Goal: Task Accomplishment & Management: Use online tool/utility

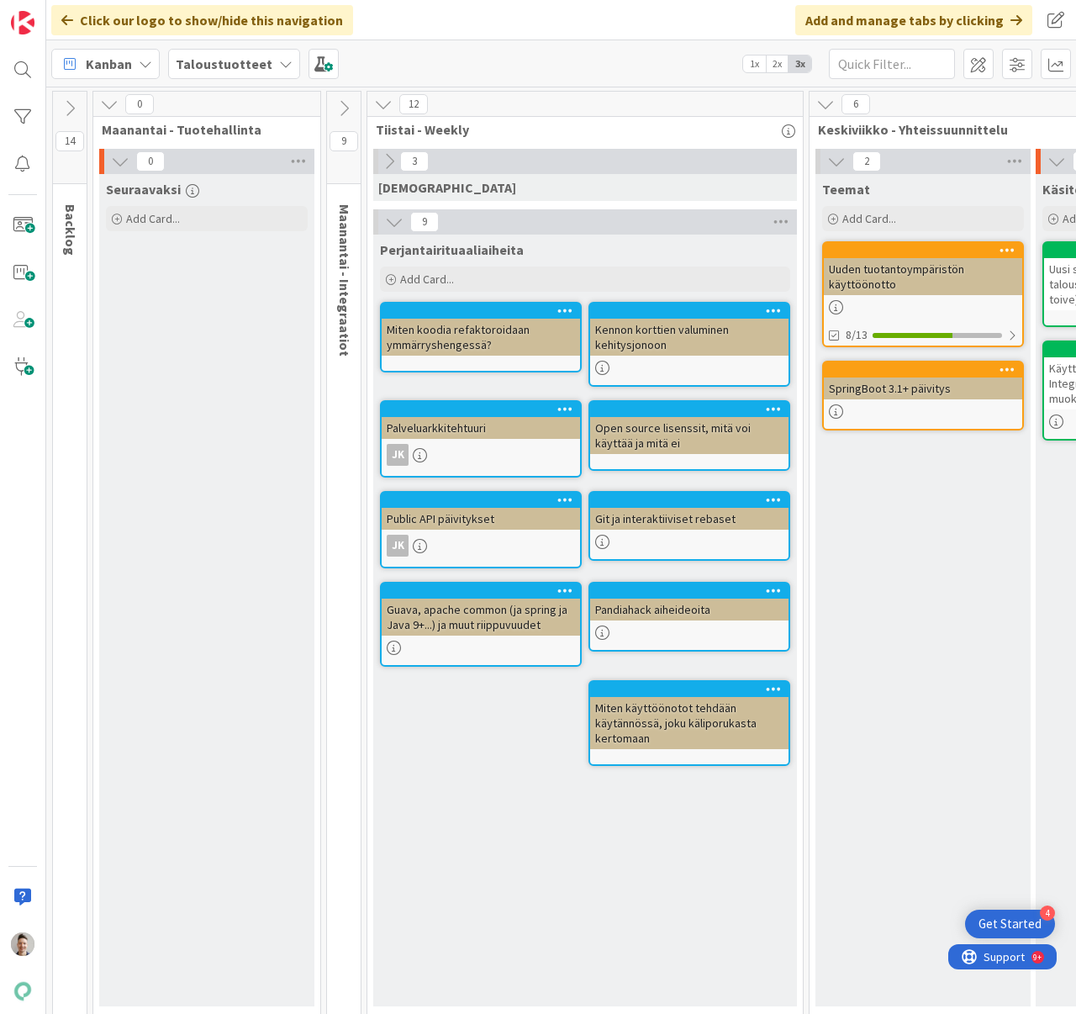
scroll to position [0, 1480]
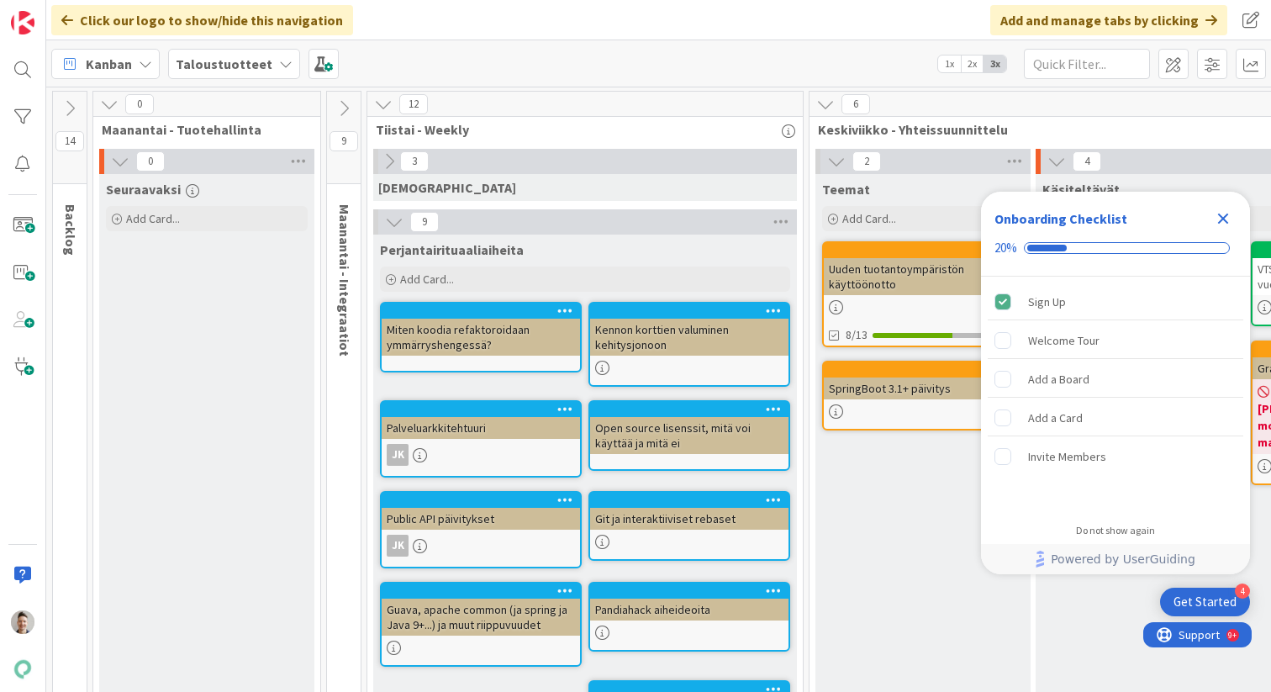
click at [1230, 219] on icon "Close Checklist" at bounding box center [1223, 219] width 20 height 20
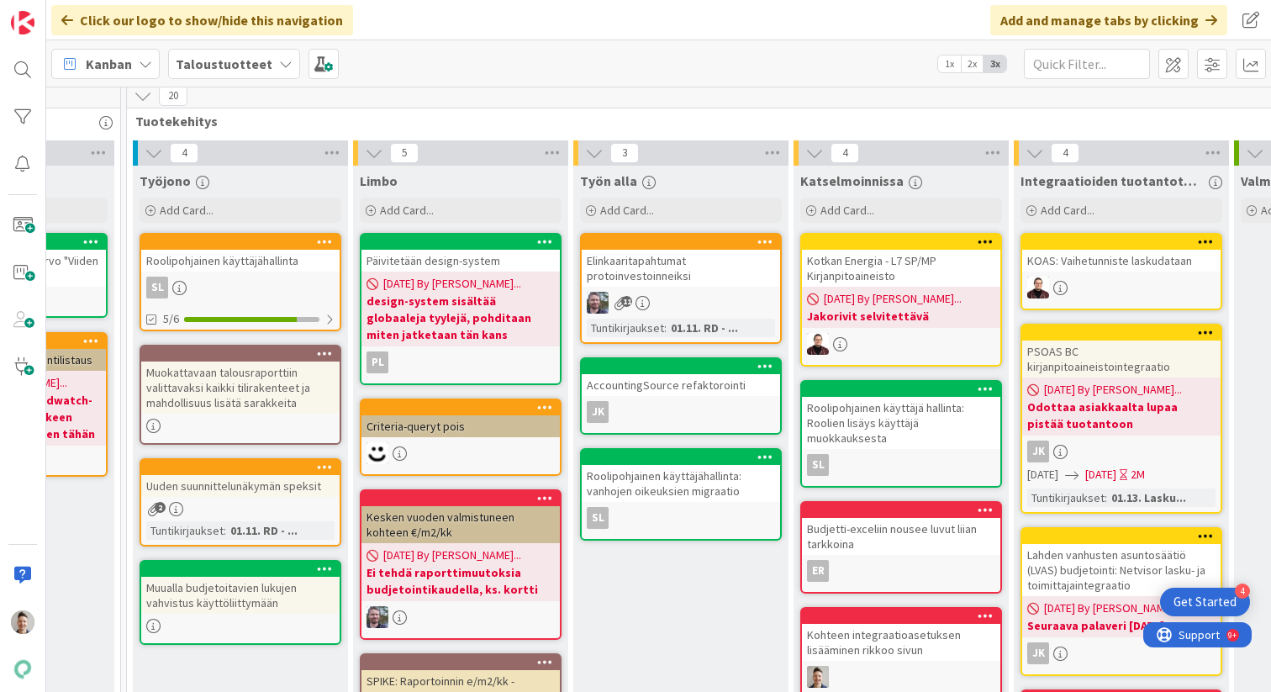
scroll to position [0, 1345]
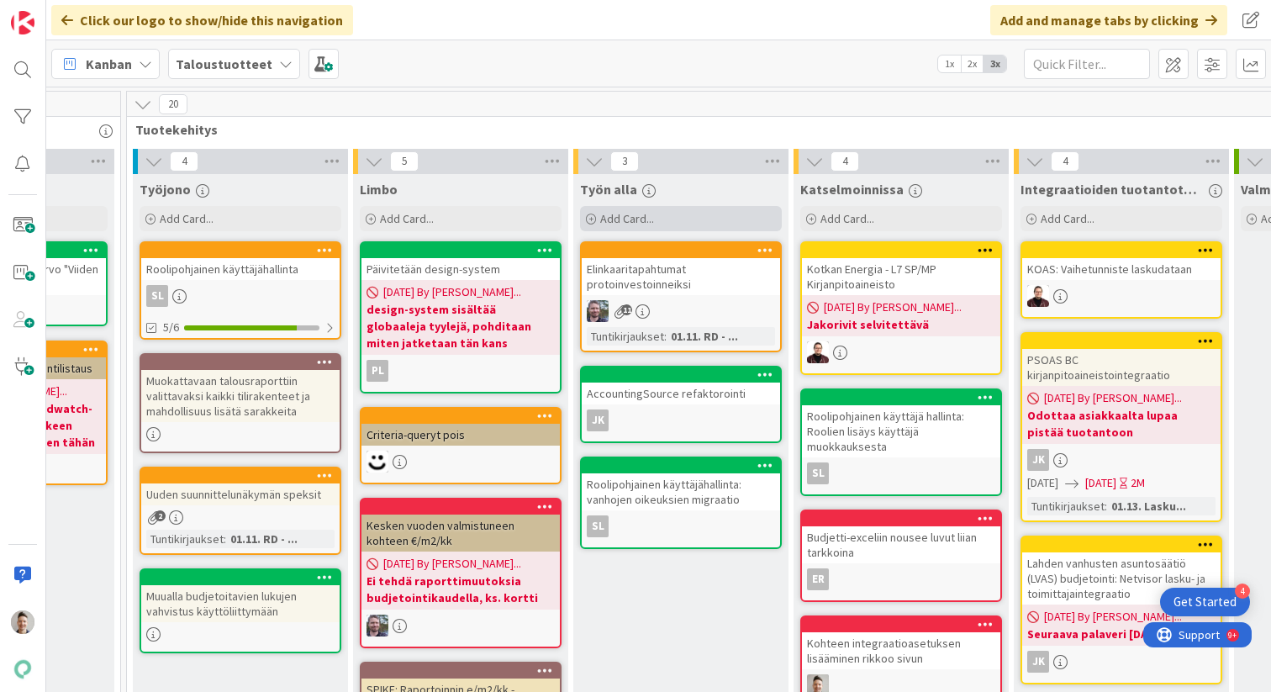
click at [720, 224] on div "Add Card..." at bounding box center [681, 218] width 202 height 25
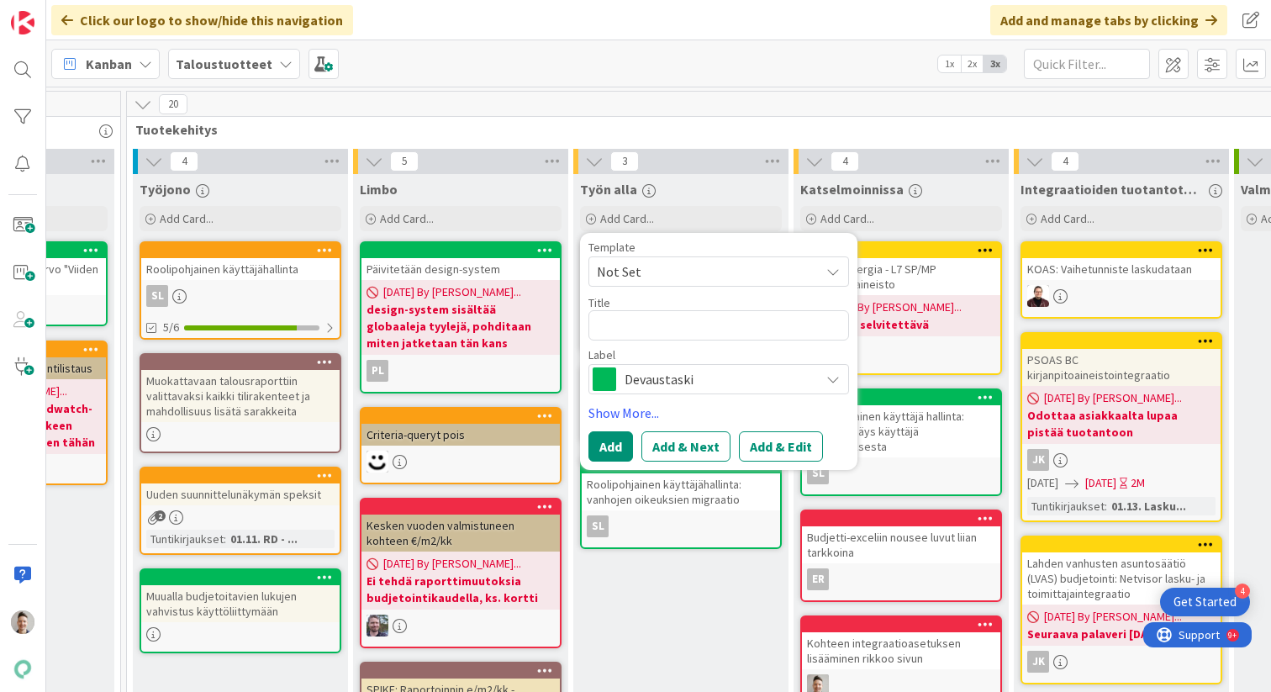
click at [689, 383] on span "Devaustaski" at bounding box center [718, 379] width 187 height 24
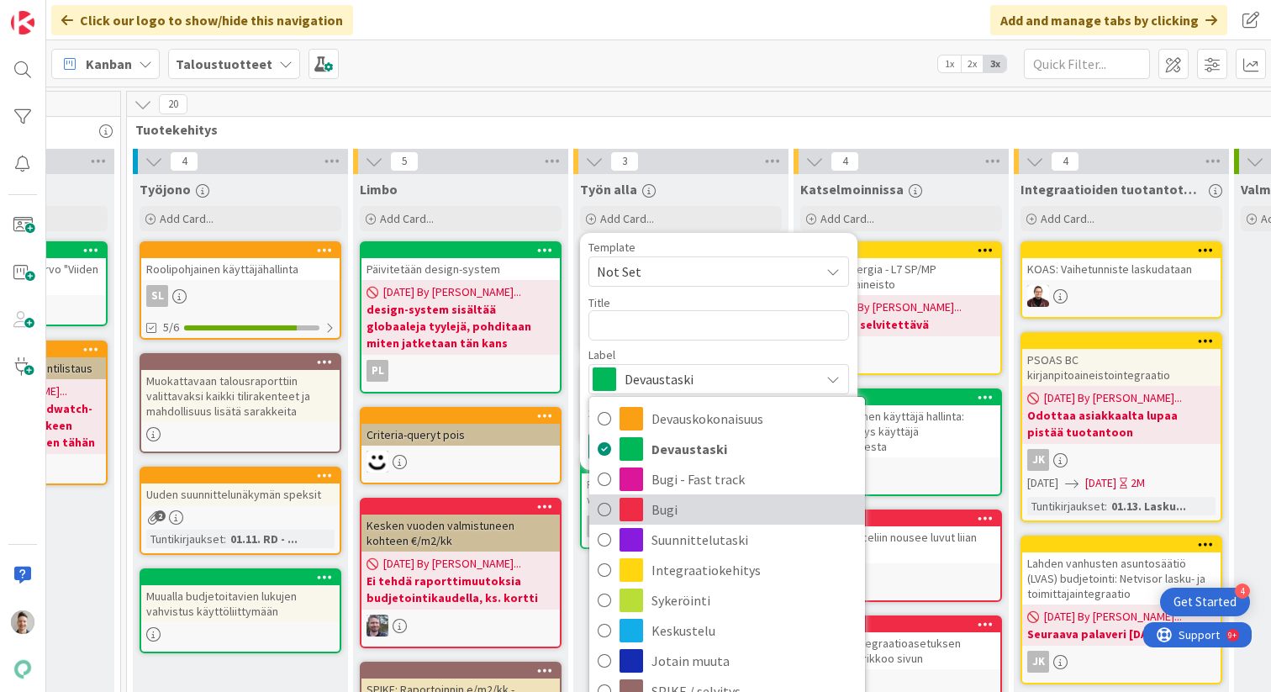
click at [681, 511] on span "Bugi" at bounding box center [754, 509] width 205 height 25
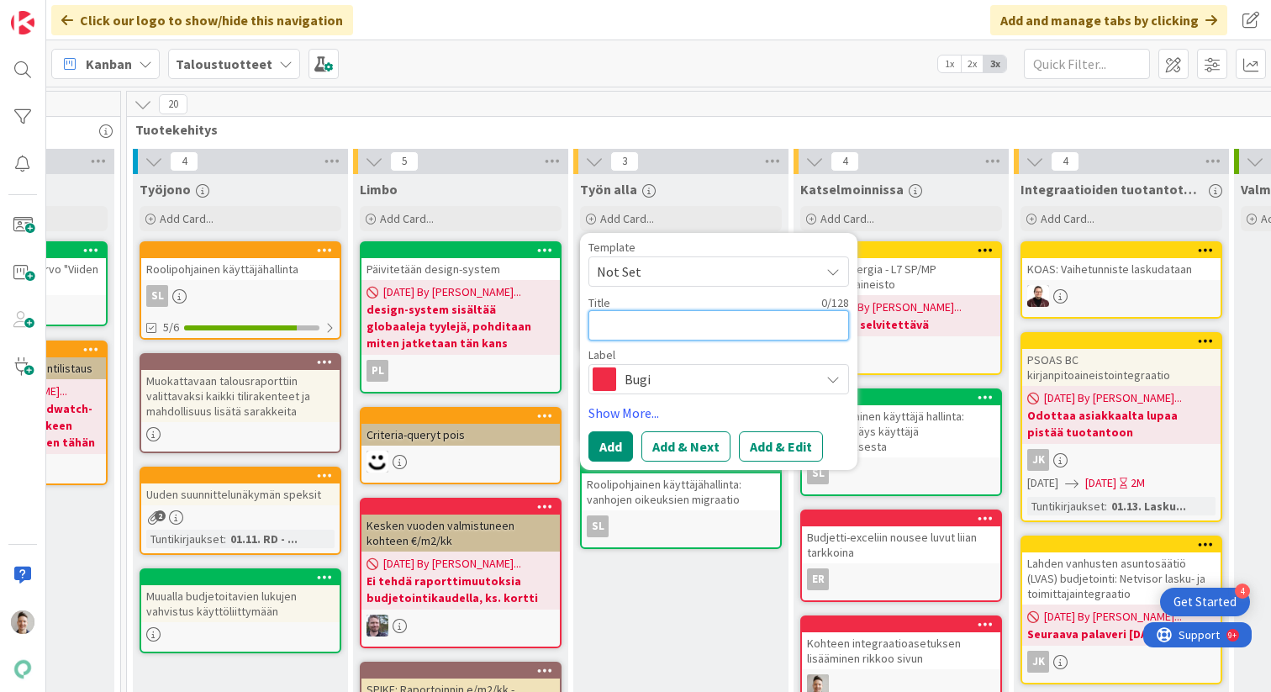
click at [699, 323] on textarea at bounding box center [719, 325] width 261 height 30
type textarea "x"
type textarea "A"
type textarea "x"
type textarea "Ar"
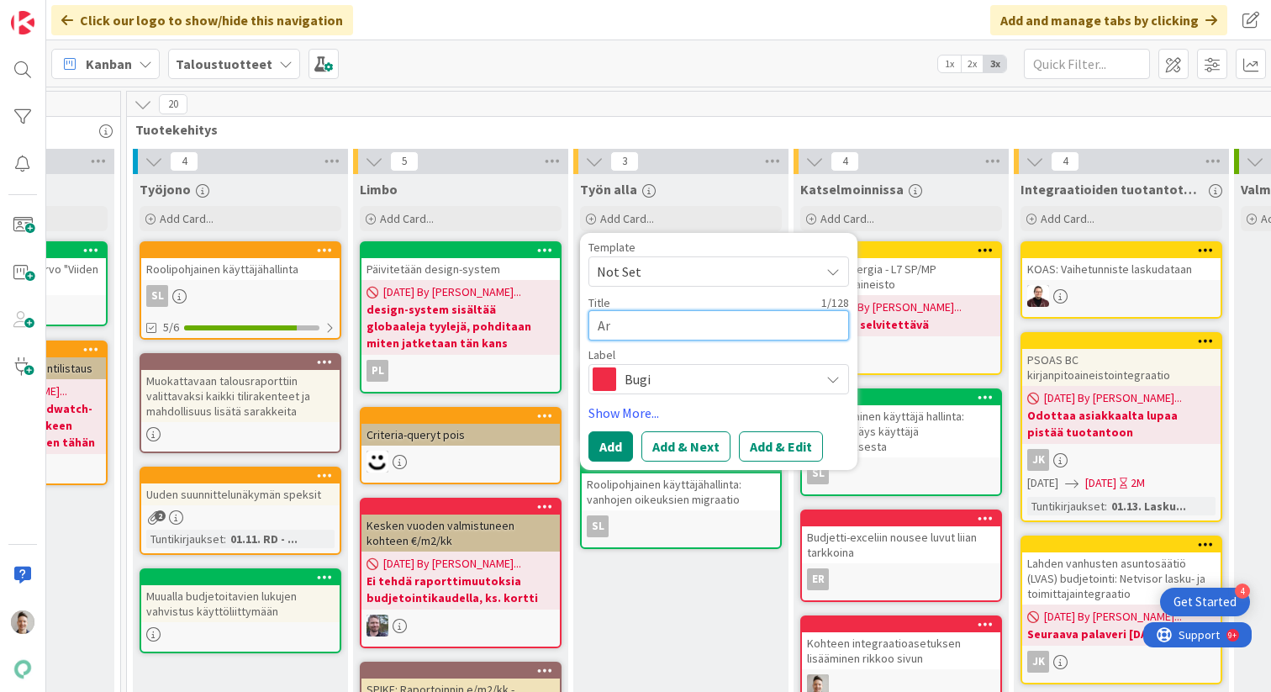
type textarea "x"
type textarea "Ara"
type textarea "x"
type textarea "Arav"
type textarea "x"
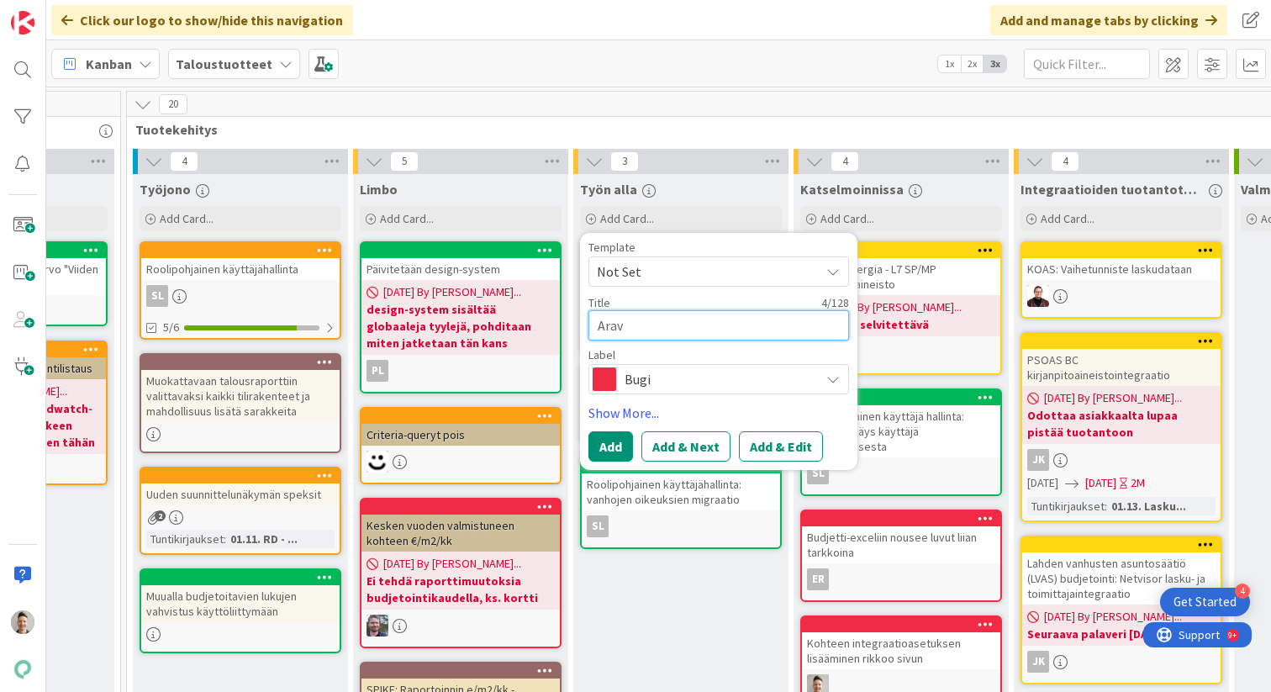
type textarea "[MEDICAL_DATA]"
type textarea "x"
type textarea "Araval"
type textarea "x"
type textarea "Aravala"
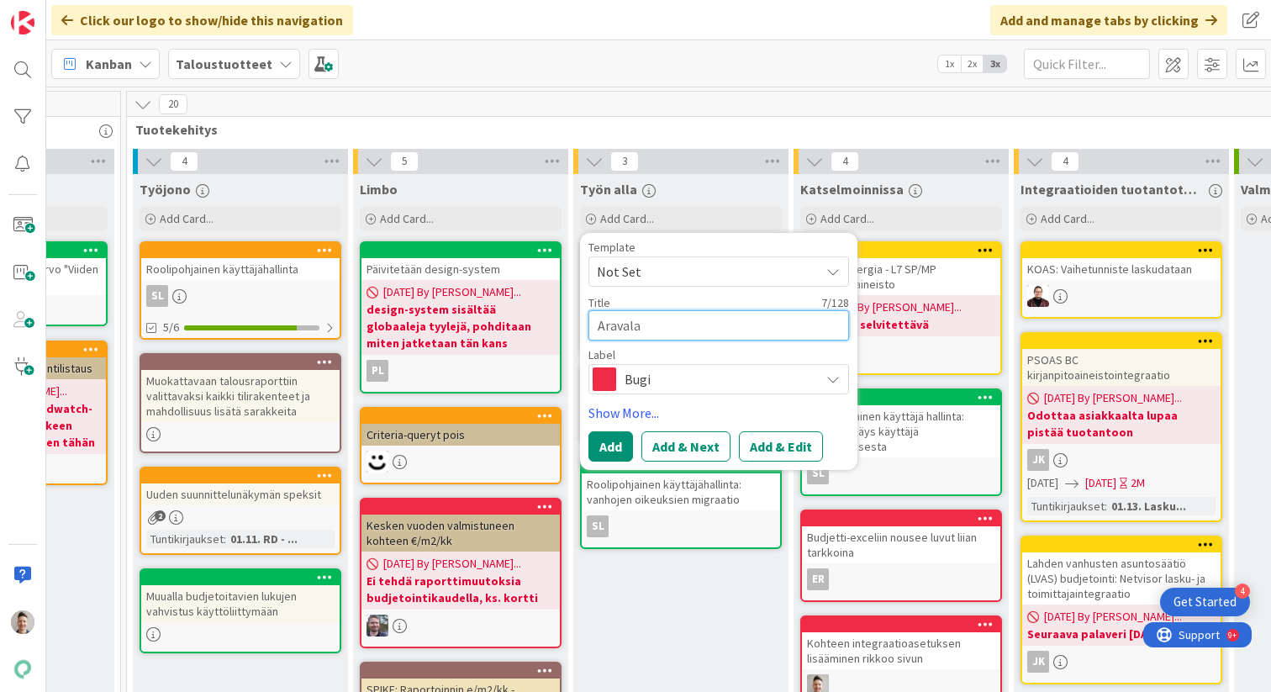
type textarea "x"
type textarea "Aravalai"
type textarea "x"
type textarea "Aravalain"
type textarea "x"
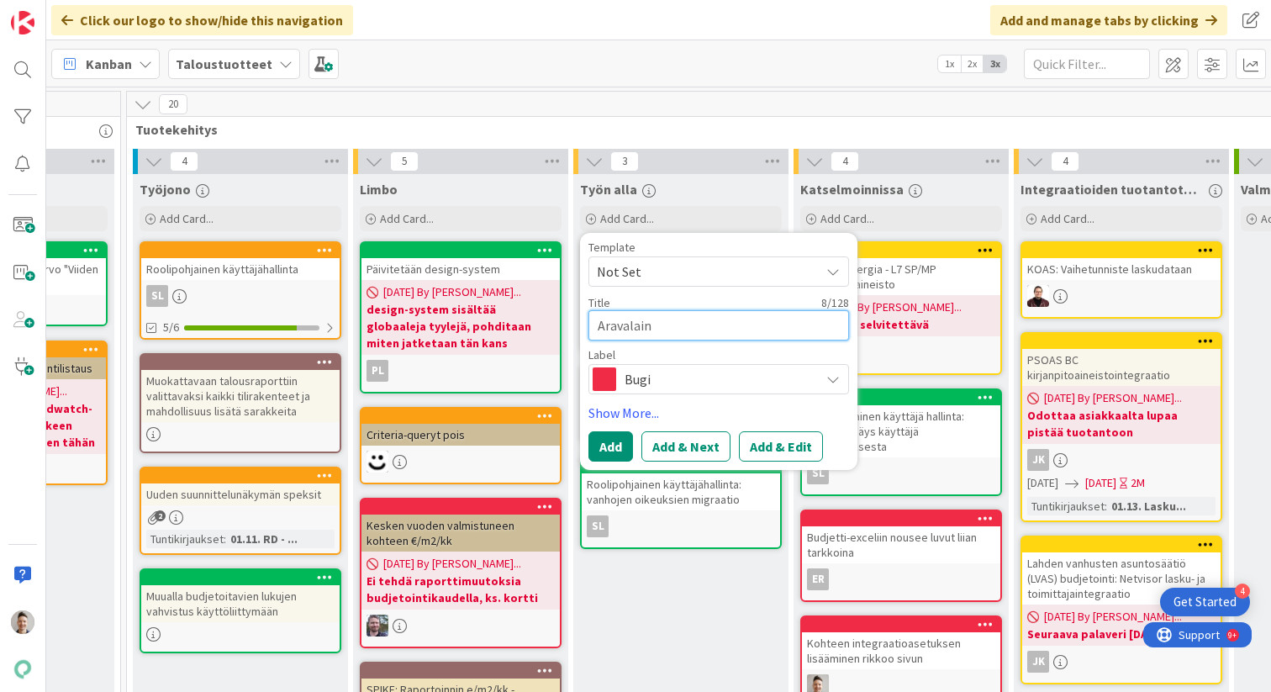
type textarea "Aravalaina"
type textarea "x"
type textarea "Aravalainat"
type textarea "x"
type textarea "Aravalainat"
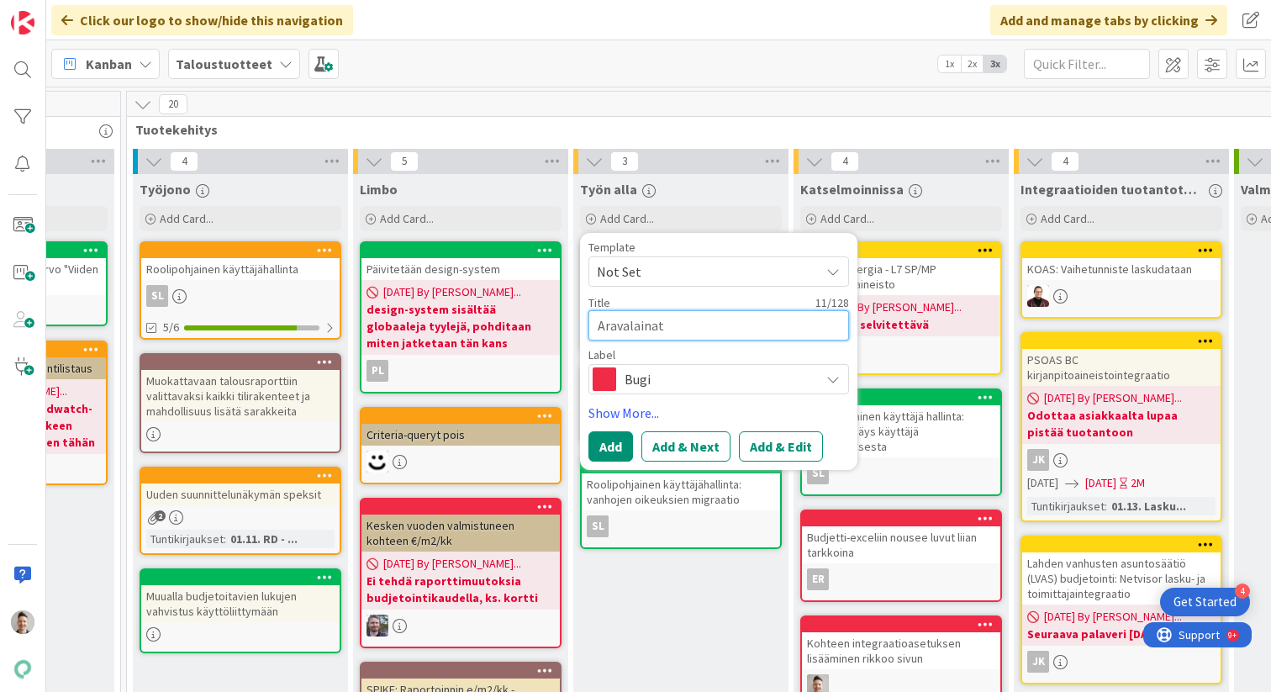
type textarea "x"
type textarea "Aravalainat j"
type textarea "x"
type textarea "Aravalainat ja"
type textarea "x"
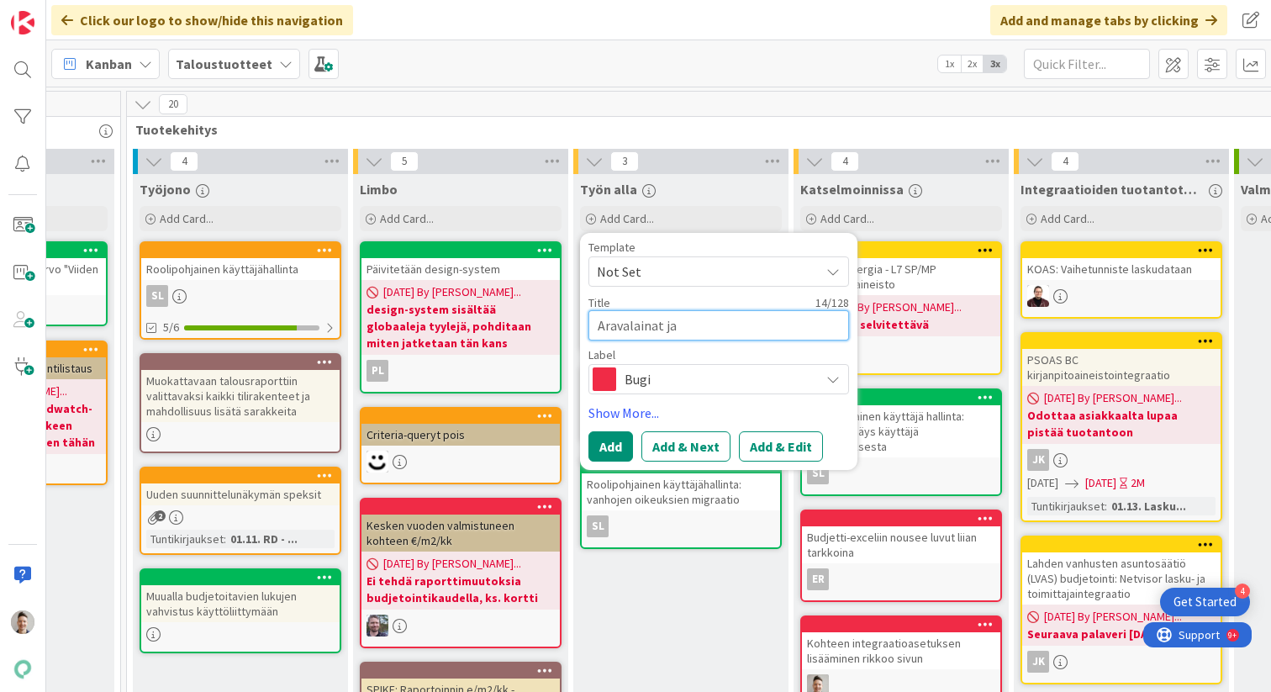
type textarea "Aravalainat ja"
type textarea "x"
type textarea "Aravalainat ja k"
type textarea "x"
type textarea "Aravalainat ja ko"
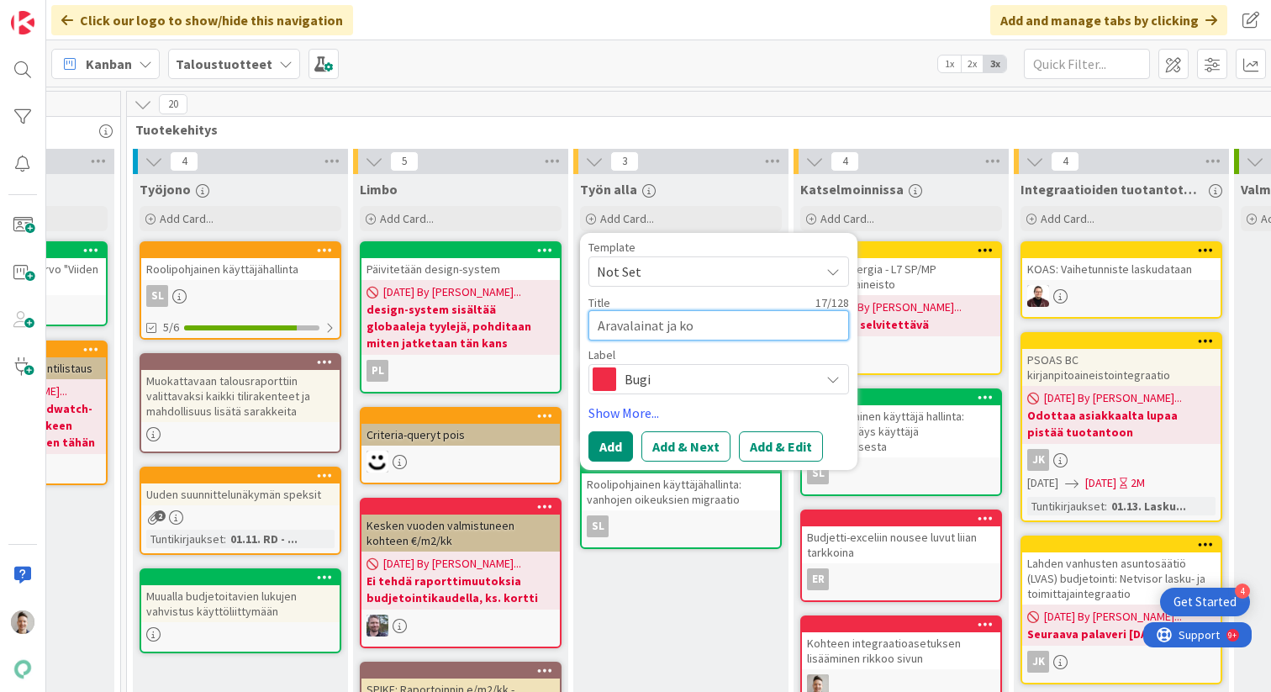
type textarea "x"
type textarea "Aravalainat ja kor"
type textarea "x"
type textarea "Aravalainat ja kork"
type textarea "x"
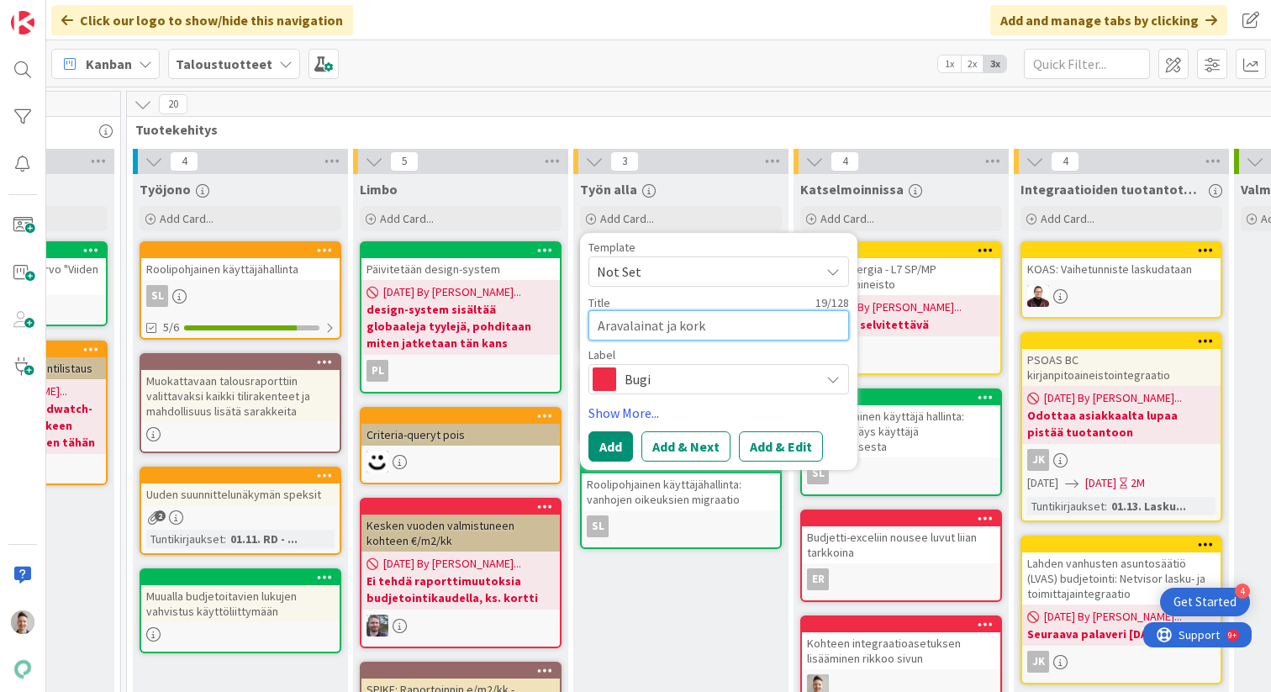
type textarea "Aravalainat ja korko"
type textarea "x"
type textarea "Aravalainat ja korkok"
type textarea "x"
type textarea "Aravalainat ja korkoka"
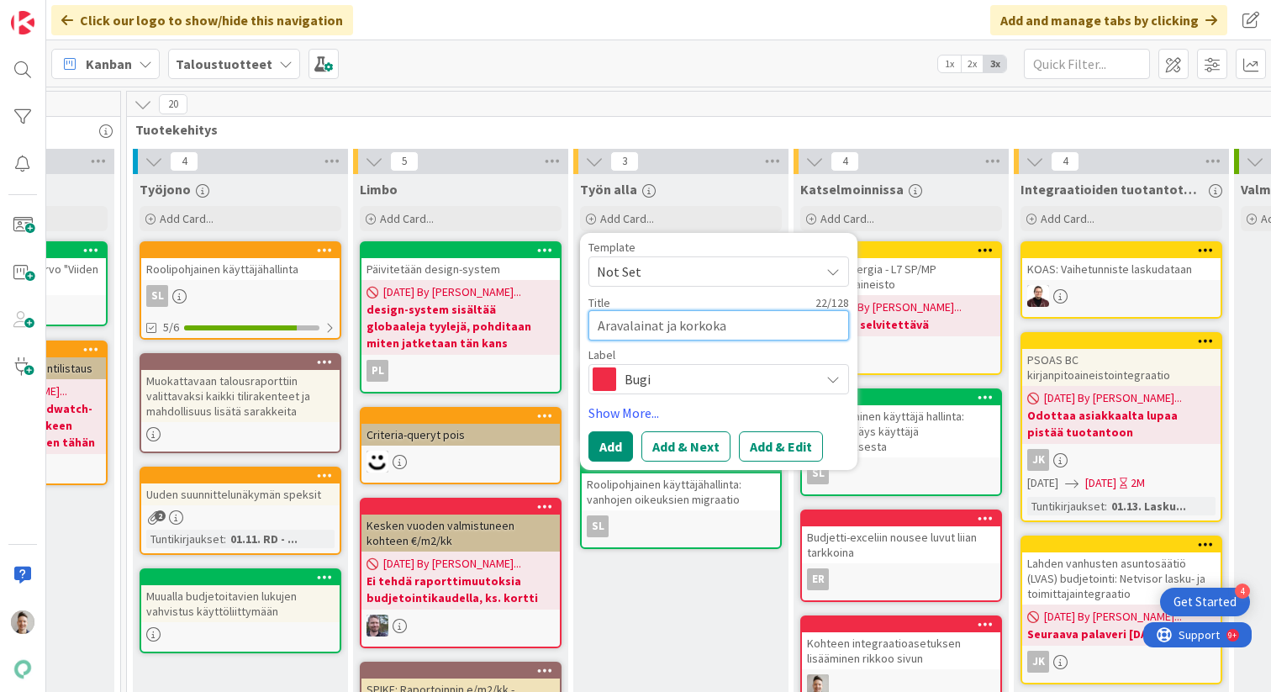
type textarea "x"
type textarea "Aravalainat ja korkokaa"
type textarea "x"
type textarea "Aravalainat ja korkokaav"
type textarea "x"
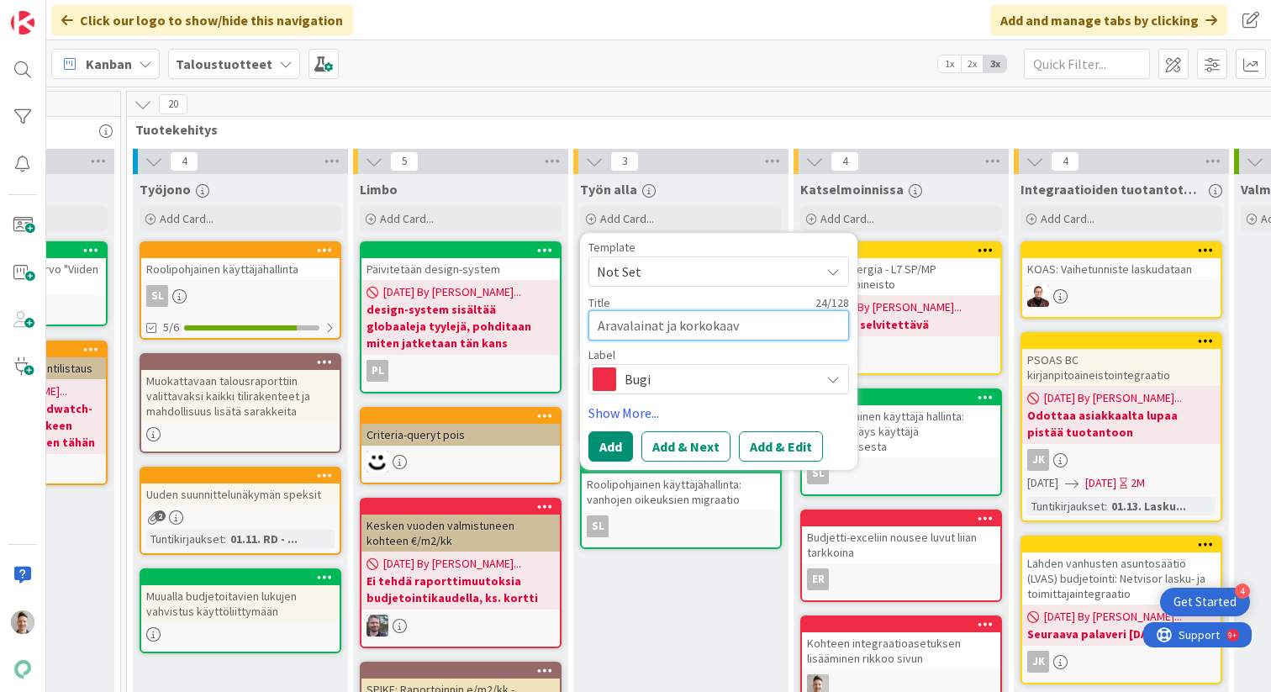
type textarea "Aravalainat ja korkokaava"
type textarea "x"
type textarea "Aravalainat ja korkokaavat"
click at [620, 419] on link "Show More..." at bounding box center [719, 413] width 261 height 20
type textarea "x"
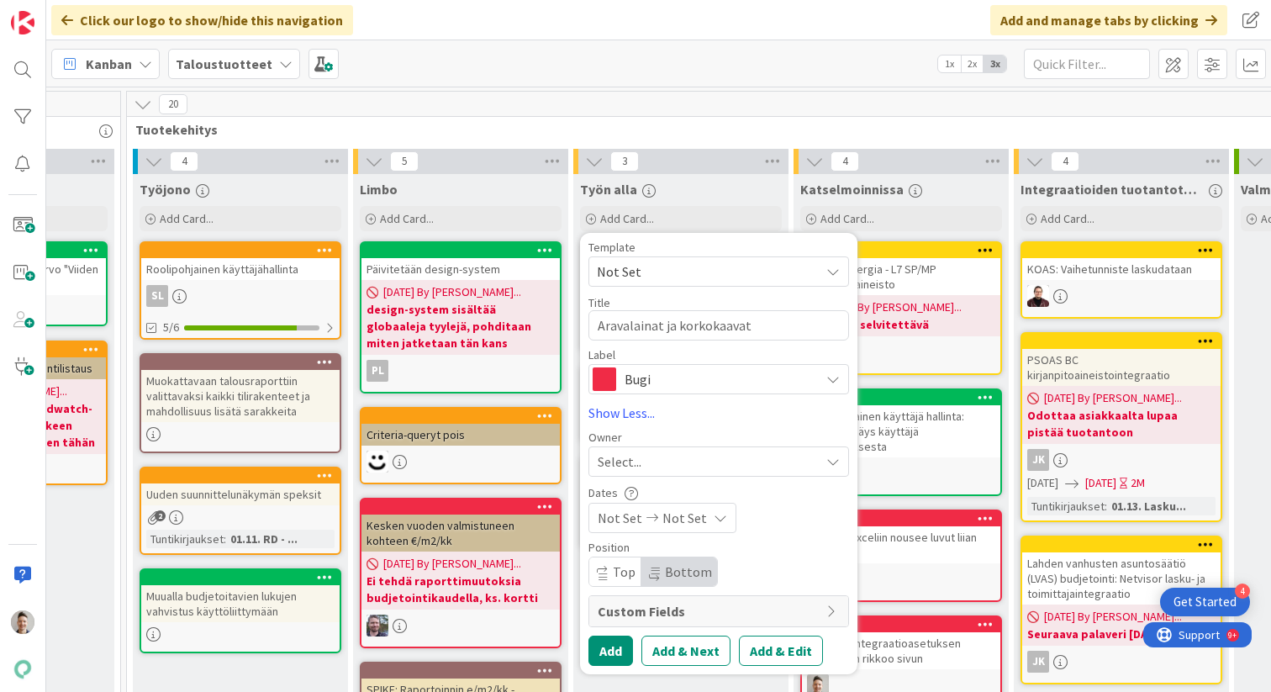
click at [634, 460] on span "Select..." at bounding box center [620, 462] width 44 height 20
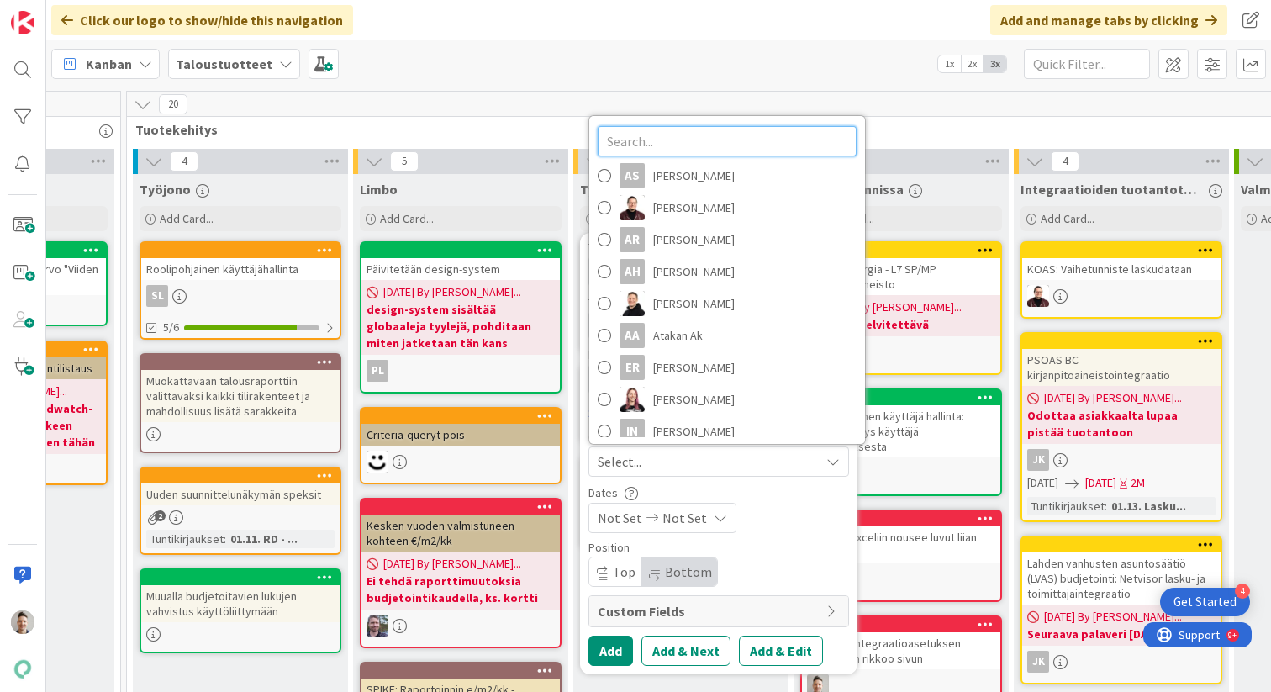
click at [666, 147] on input "text" at bounding box center [727, 141] width 259 height 30
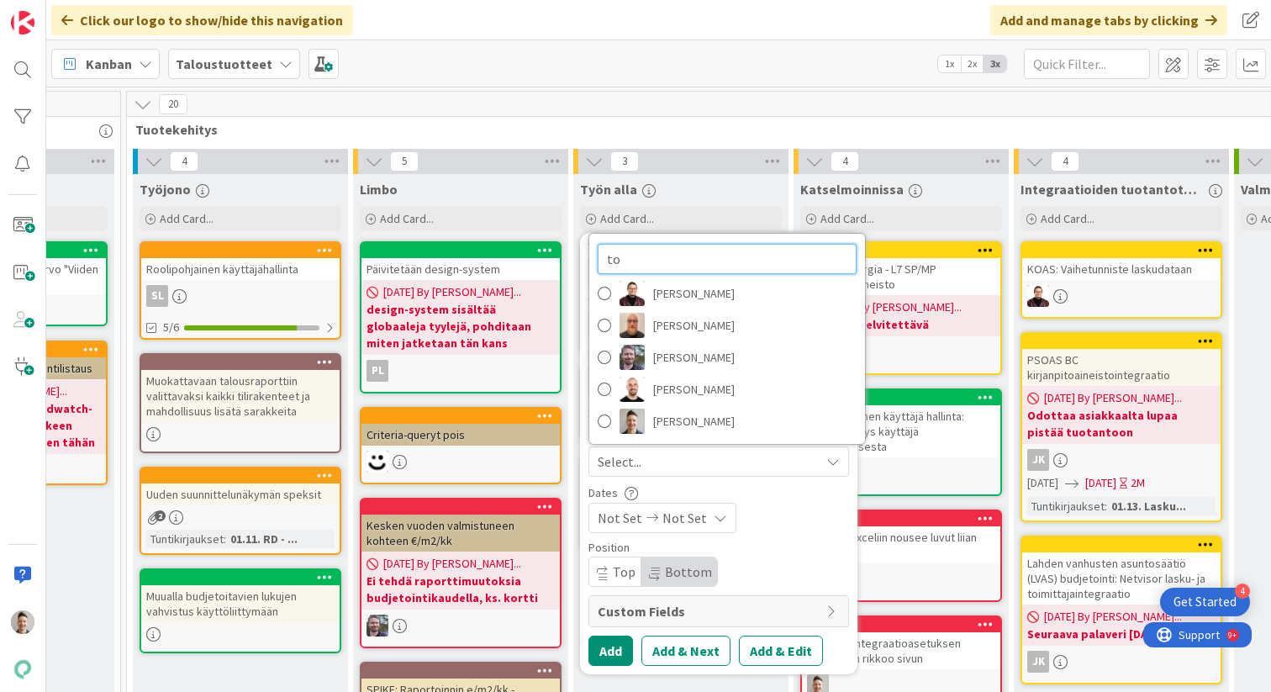
type input "t"
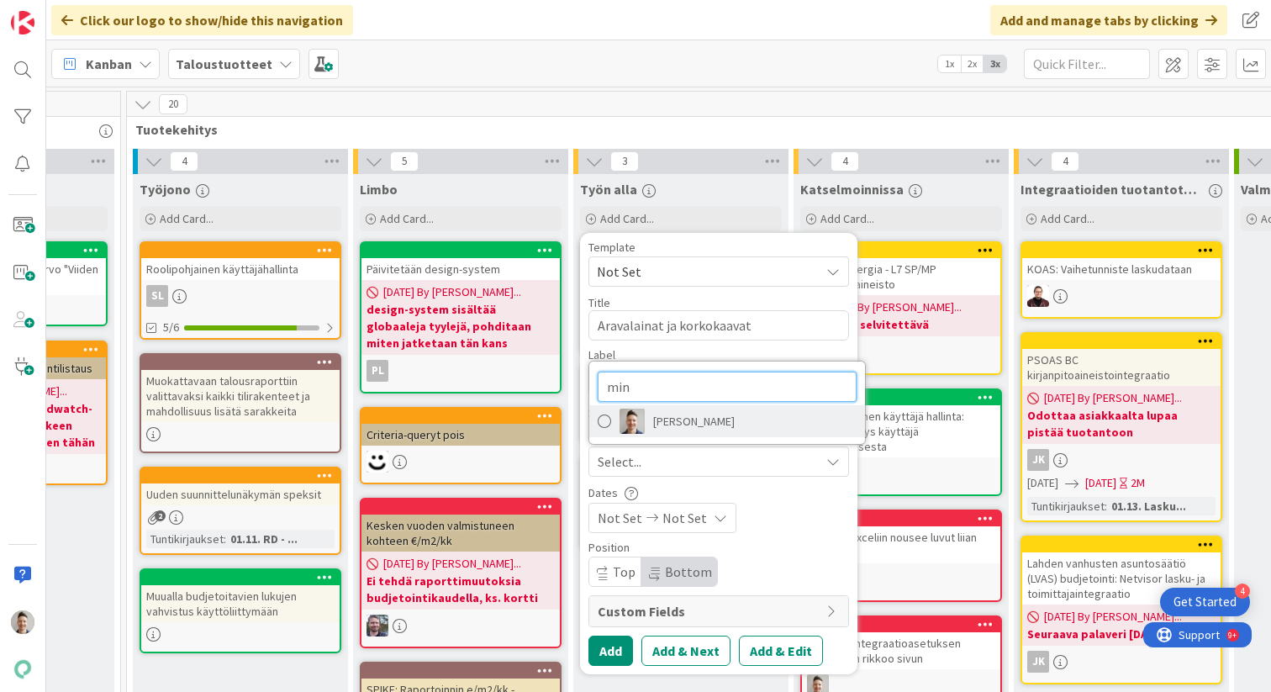
type input "min"
click at [665, 425] on span "[PERSON_NAME]" at bounding box center [694, 421] width 82 height 25
type textarea "x"
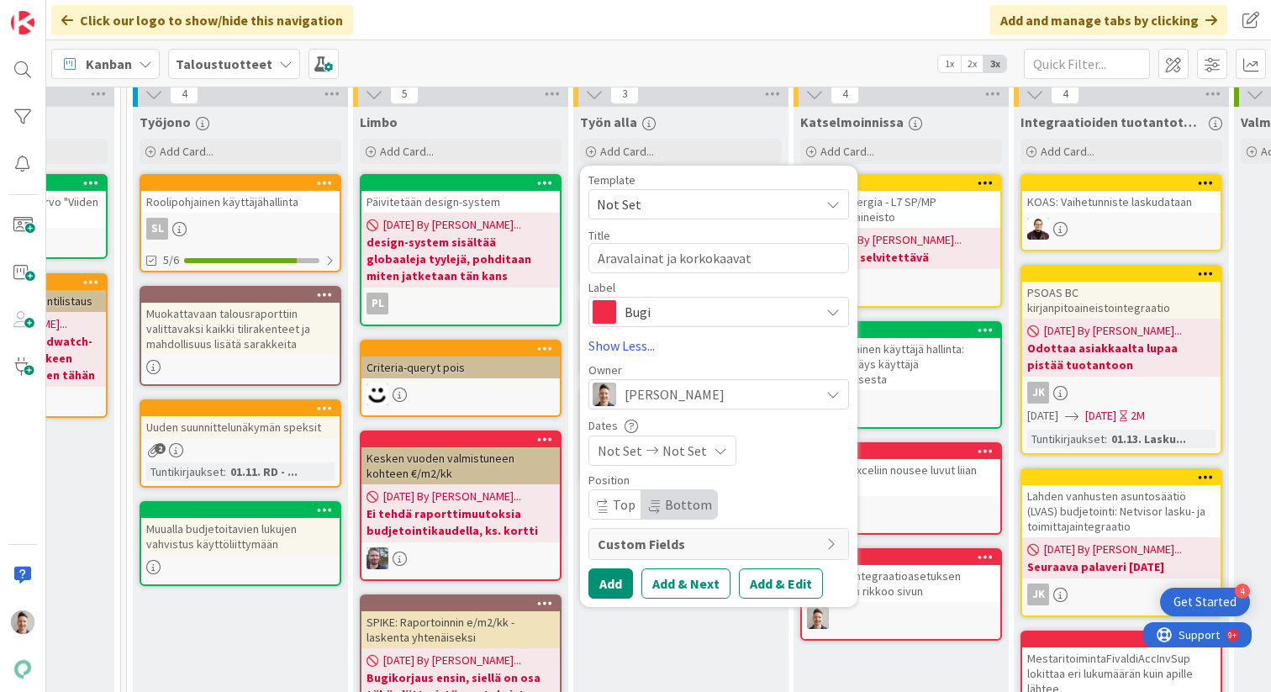
scroll to position [135, 1345]
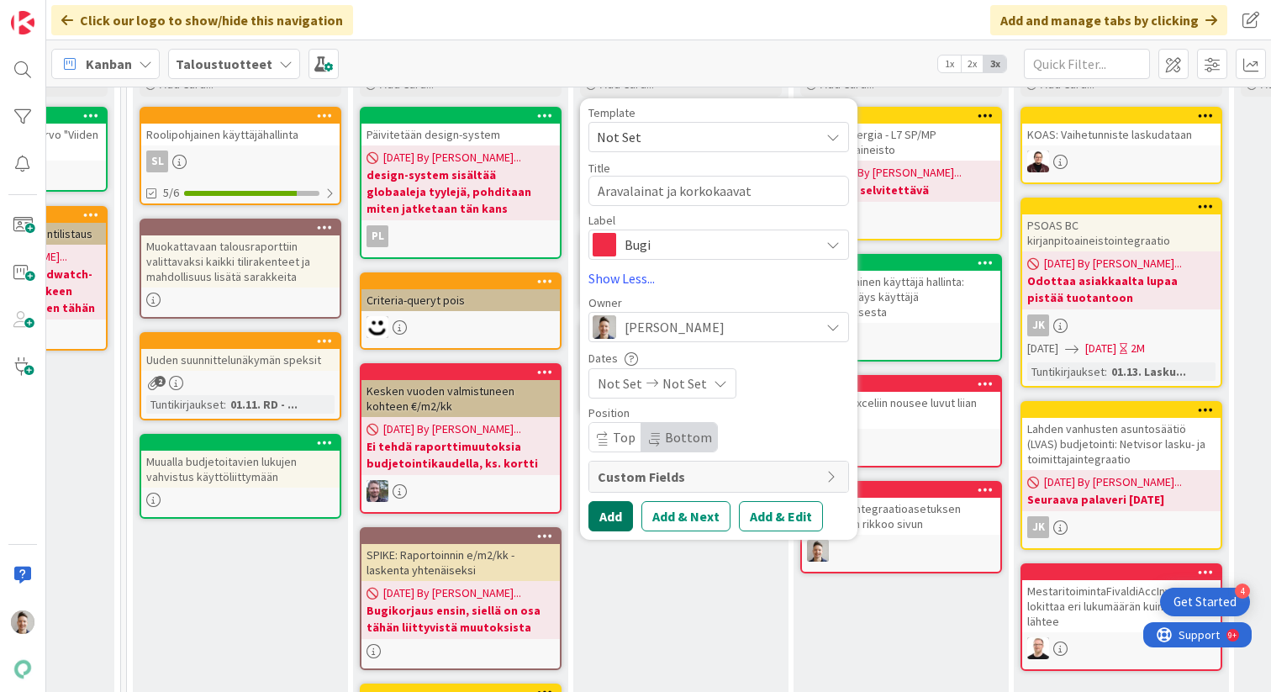
click at [605, 518] on button "Add" at bounding box center [611, 516] width 45 height 30
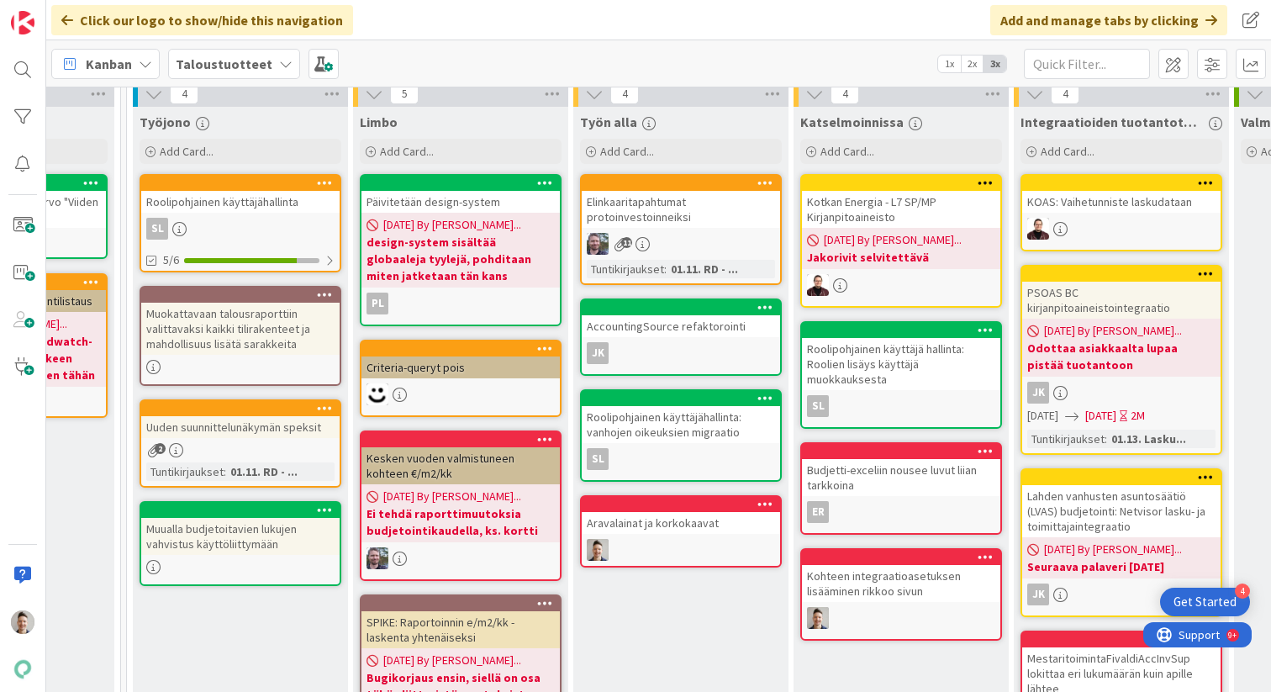
scroll to position [0, 1345]
